Goal: Task Accomplishment & Management: Use online tool/utility

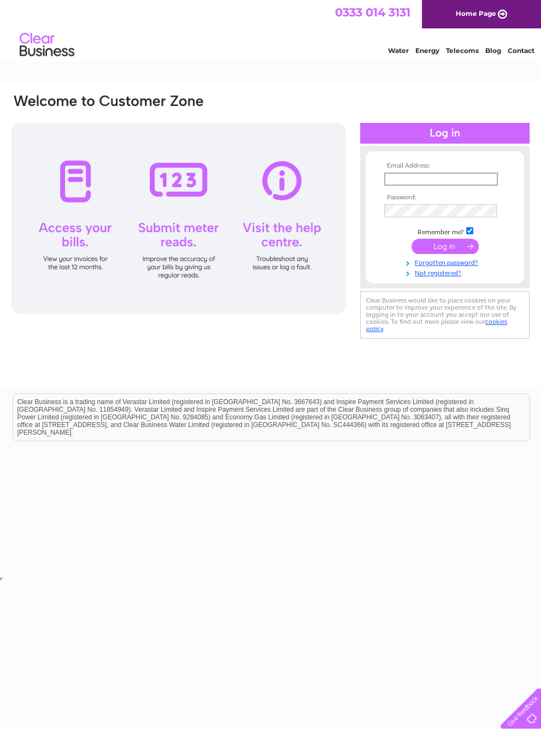
type input "Tom_Nisbet@btinternet.com"
click at [445, 250] on input "submit" at bounding box center [444, 246] width 67 height 15
click at [453, 251] on input "submit" at bounding box center [444, 245] width 67 height 15
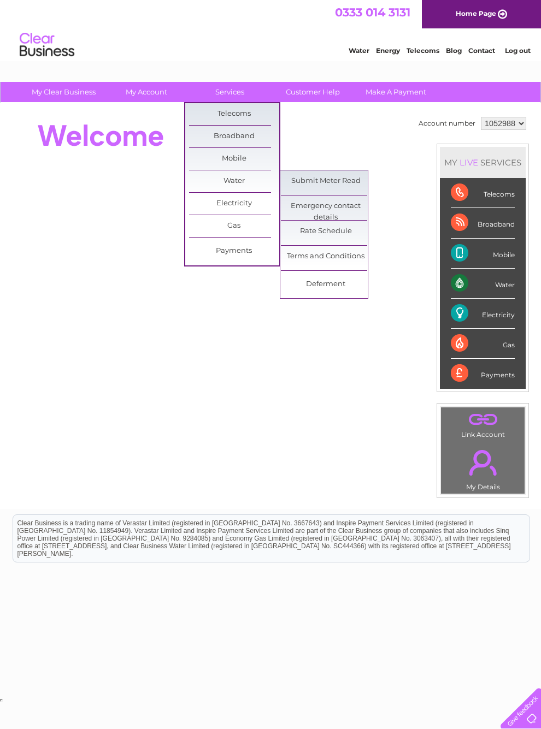
click at [322, 176] on link "Submit Meter Read" at bounding box center [326, 181] width 90 height 22
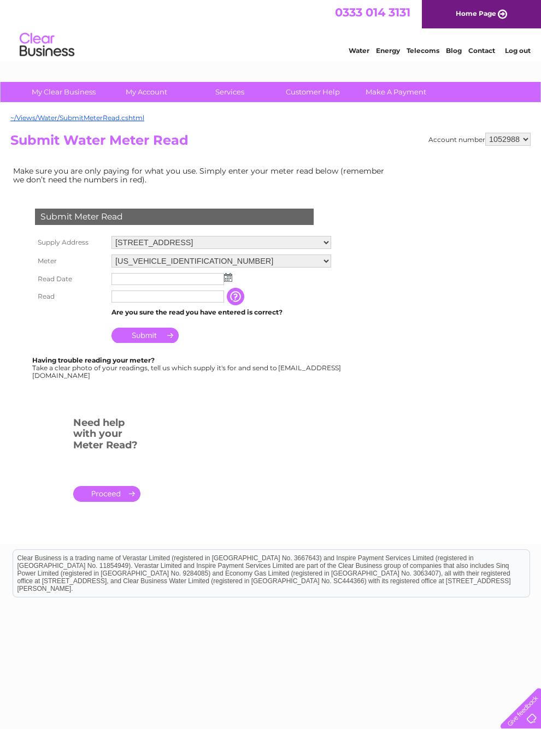
click at [227, 282] on img at bounding box center [228, 277] width 8 height 9
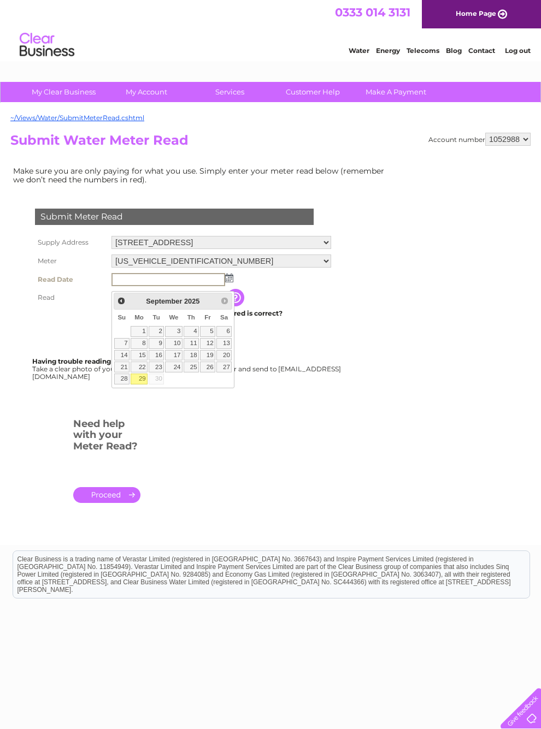
click at [139, 384] on link "29" at bounding box center [139, 379] width 17 height 11
type input "2025/09/29"
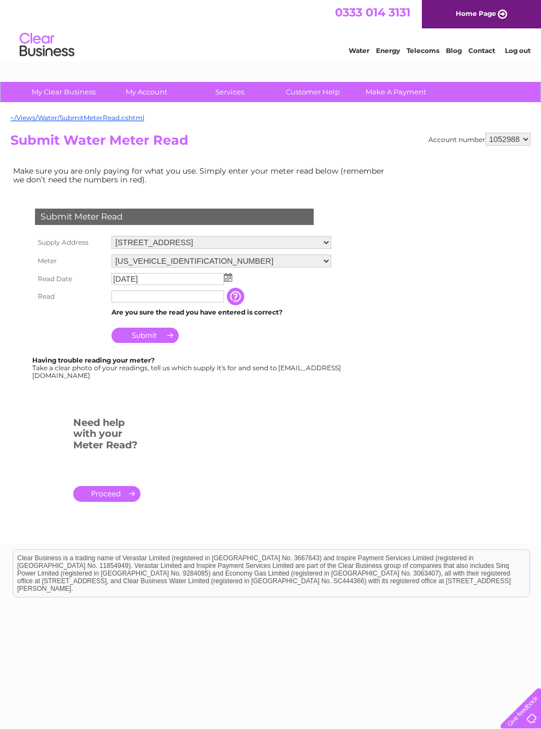
click at [187, 301] on input "text" at bounding box center [167, 297] width 112 height 12
type input "00081"
click at [146, 341] on input "Submit" at bounding box center [144, 336] width 67 height 15
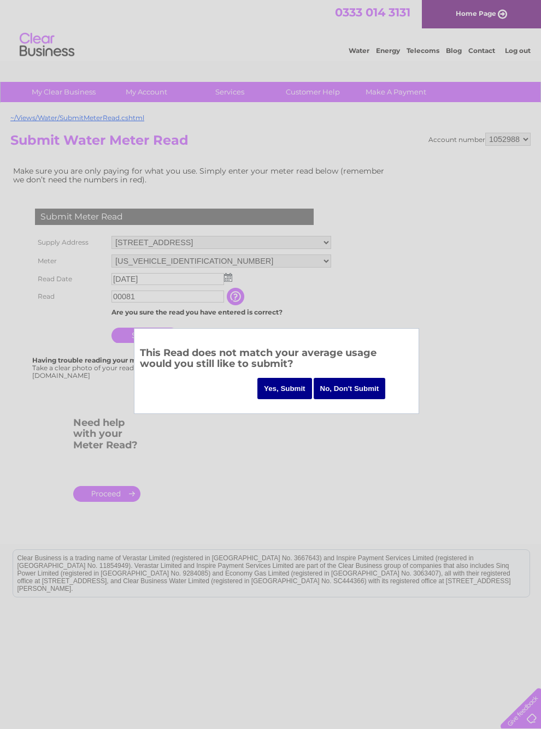
click at [271, 388] on input "Yes, Submit" at bounding box center [284, 388] width 55 height 21
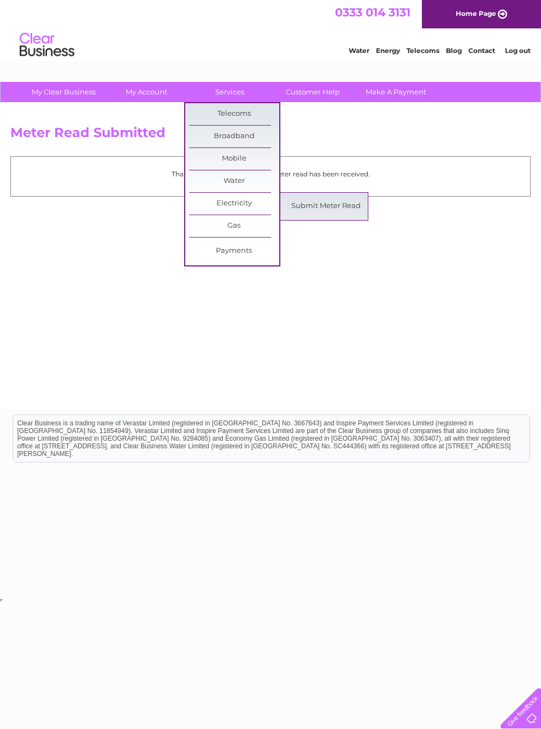
click at [229, 204] on link "Electricity" at bounding box center [234, 204] width 90 height 22
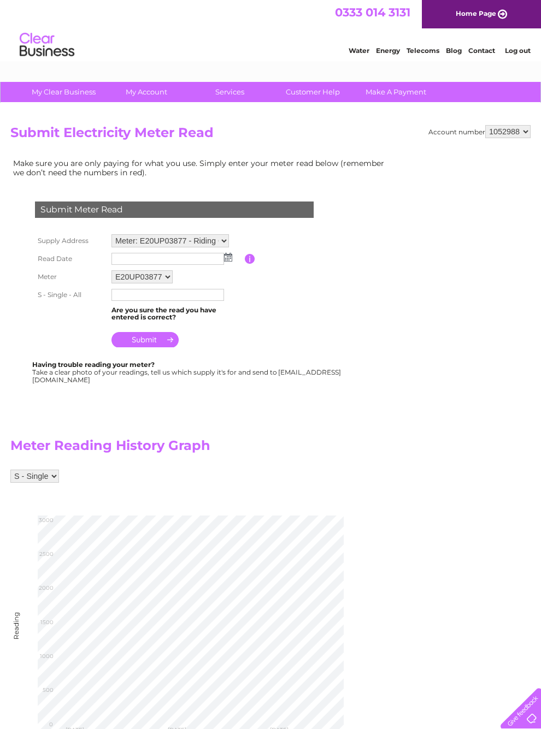
click at [224, 258] on img at bounding box center [228, 257] width 8 height 9
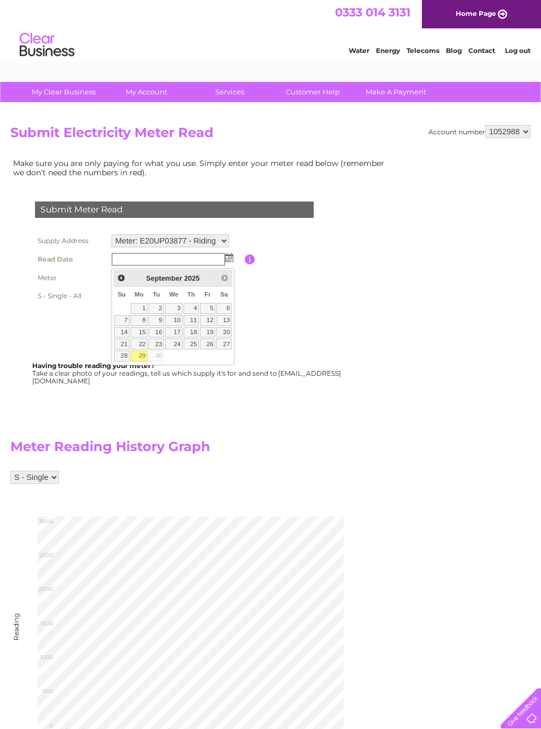
click at [135, 357] on link "29" at bounding box center [139, 356] width 17 height 11
type input "2025/09/29"
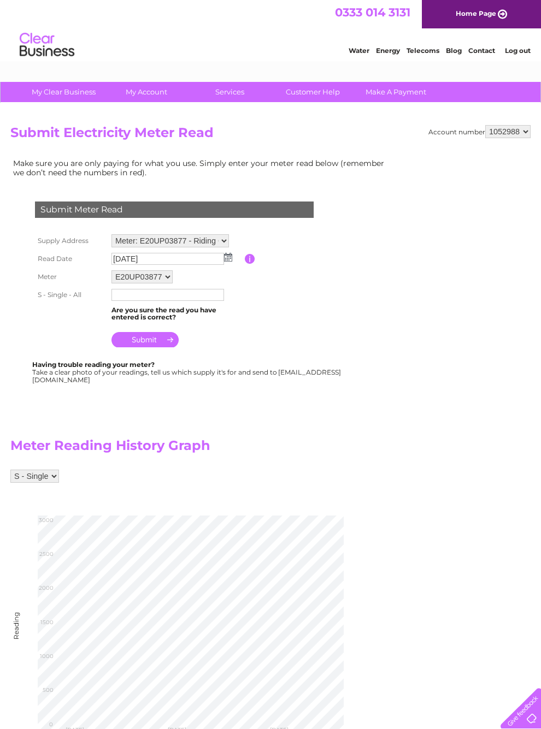
click at [133, 299] on input "text" at bounding box center [167, 295] width 112 height 12
type input "002773"
click at [147, 347] on input "submit" at bounding box center [144, 340] width 67 height 15
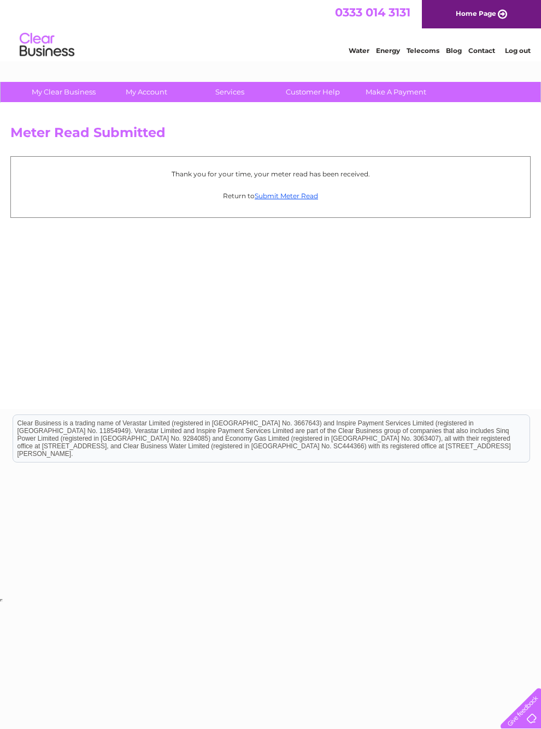
click at [277, 200] on link "Submit Meter Read" at bounding box center [285, 196] width 63 height 8
